Goal: Check status: Check status

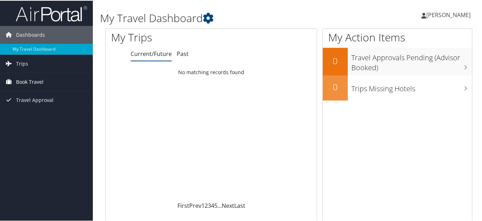
click at [57, 81] on link "Book Travel" at bounding box center [46, 81] width 93 height 18
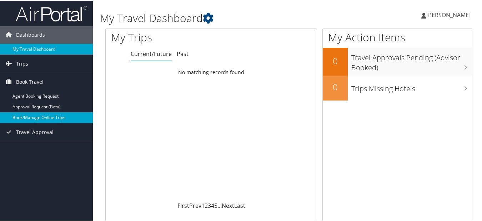
click at [48, 117] on link "Book/Manage Online Trips" at bounding box center [46, 117] width 93 height 11
click at [52, 112] on link "Book/Manage Online Trips" at bounding box center [46, 117] width 93 height 11
click at [45, 64] on link "Trips" at bounding box center [46, 63] width 93 height 18
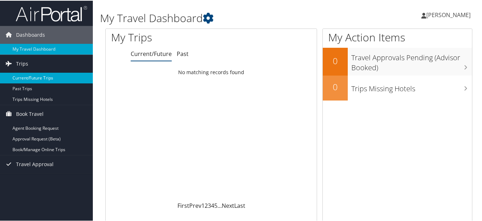
click at [38, 78] on link "Current/Future Trips" at bounding box center [46, 77] width 93 height 11
